Goal: Find specific fact: Find specific fact

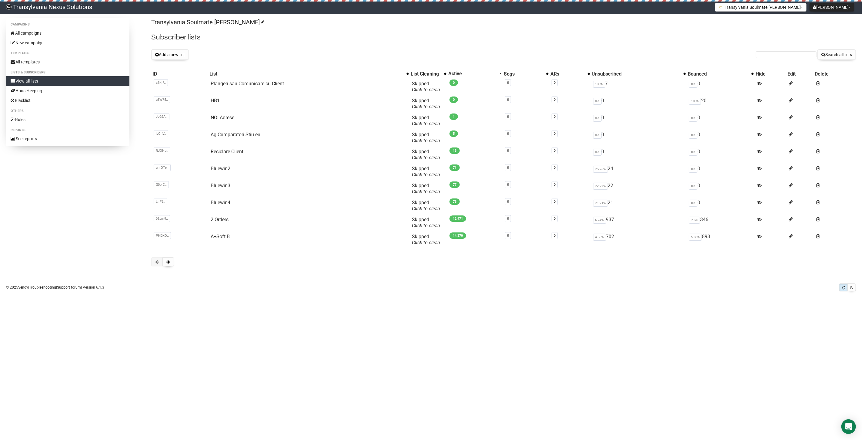
click at [768, 63] on div "Transylvania Soulmate Decoder Subscriber lists Add a new list Search all lists …" at bounding box center [503, 145] width 705 height 254
click at [772, 56] on input "text" at bounding box center [786, 54] width 61 height 7
paste input "ingrid.meinl@meinl.de"
type input "ingrid.meinl@meinl.de"
click at [838, 53] on button "Search all lists" at bounding box center [837, 54] width 39 height 10
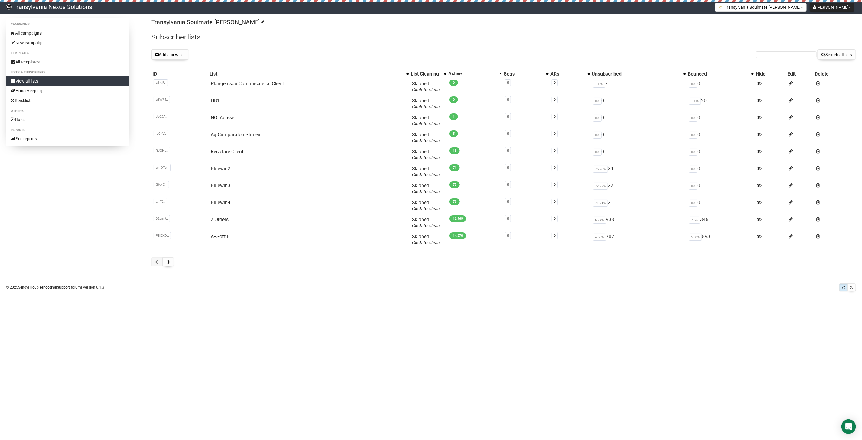
click at [777, 58] on form "Search all lists" at bounding box center [806, 54] width 100 height 10
click at [774, 54] on input "text" at bounding box center [786, 54] width 61 height 7
paste input "[PERSON_NAME][EMAIL_ADDRESS][PERSON_NAME][DOMAIN_NAME]"
type input "[PERSON_NAME][EMAIL_ADDRESS][PERSON_NAME][DOMAIN_NAME]"
click at [839, 57] on button "Search all lists" at bounding box center [837, 54] width 39 height 10
